Goal: Information Seeking & Learning: Learn about a topic

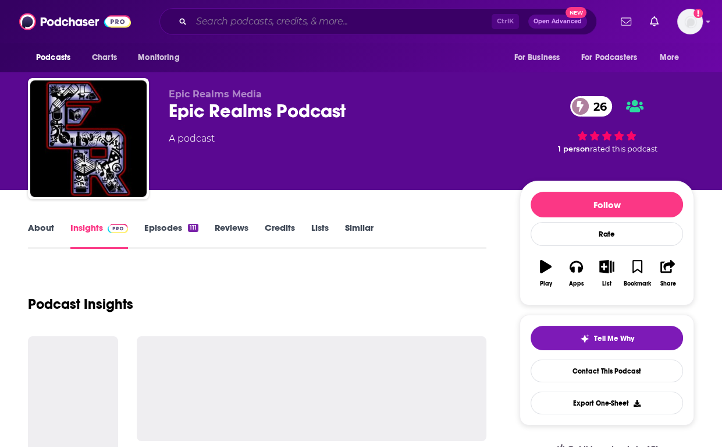
click at [421, 25] on input "Search podcasts, credits, & more..." at bounding box center [342, 21] width 300 height 19
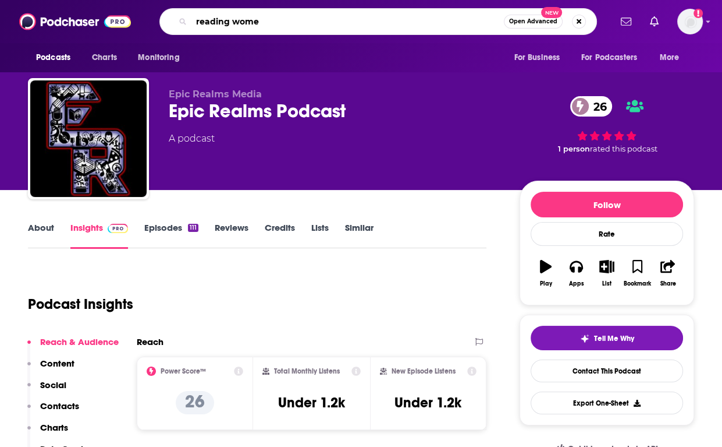
type input "reading women"
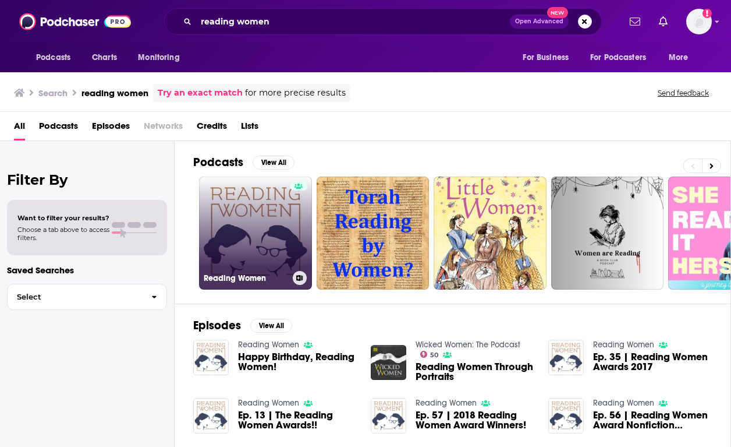
click at [247, 232] on link "Reading Women" at bounding box center [255, 232] width 113 height 113
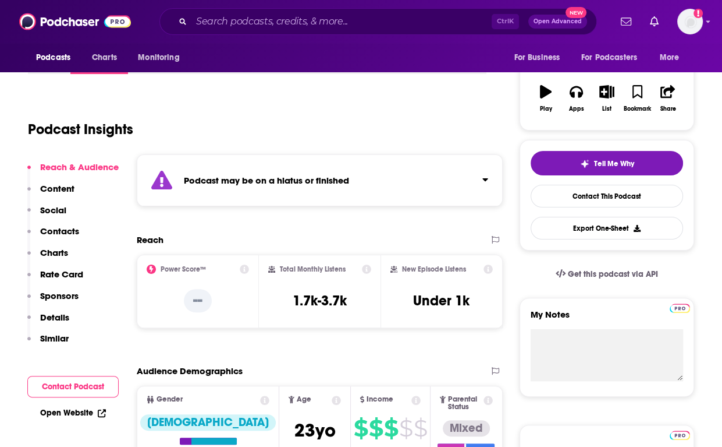
scroll to position [58, 0]
